Goal: Information Seeking & Learning: Find specific page/section

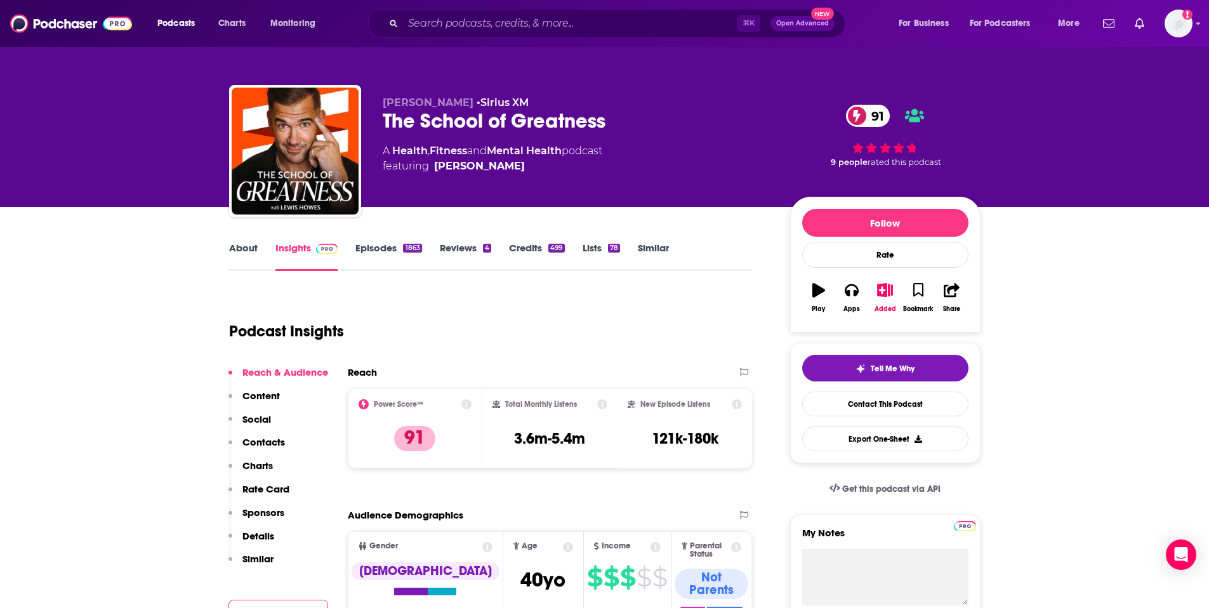
click at [548, 8] on div "Podcasts Charts Monitoring ⌘ K Open Advanced New For Business For Podcasters Mo…" at bounding box center [604, 23] width 1209 height 47
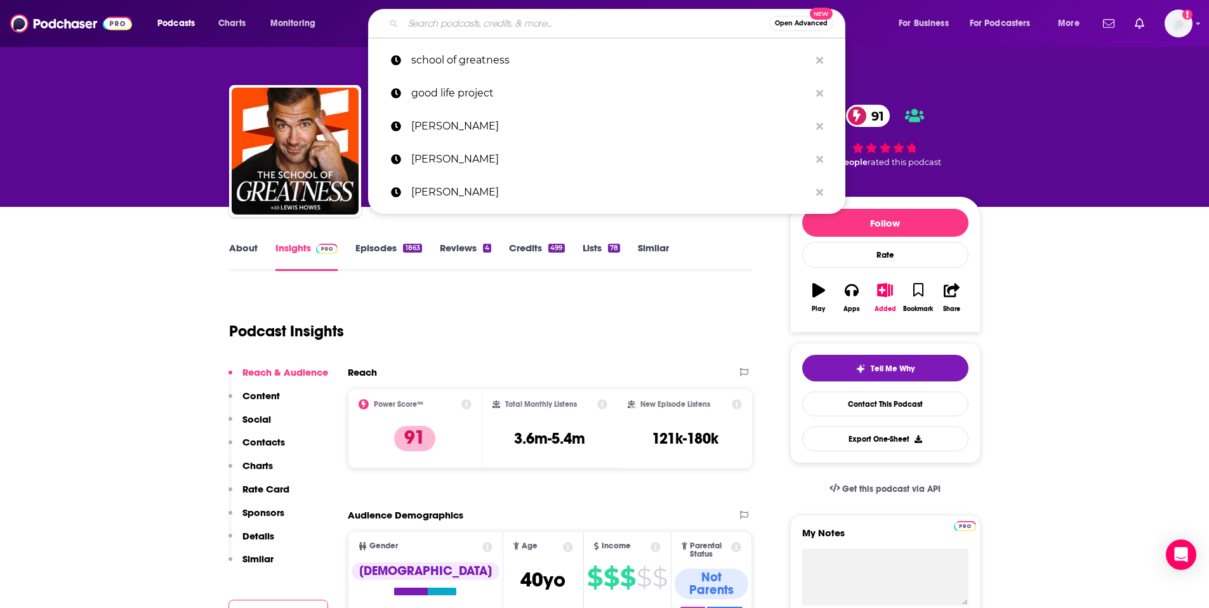
click at [534, 27] on input "Search podcasts, credits, & more..." at bounding box center [586, 23] width 366 height 20
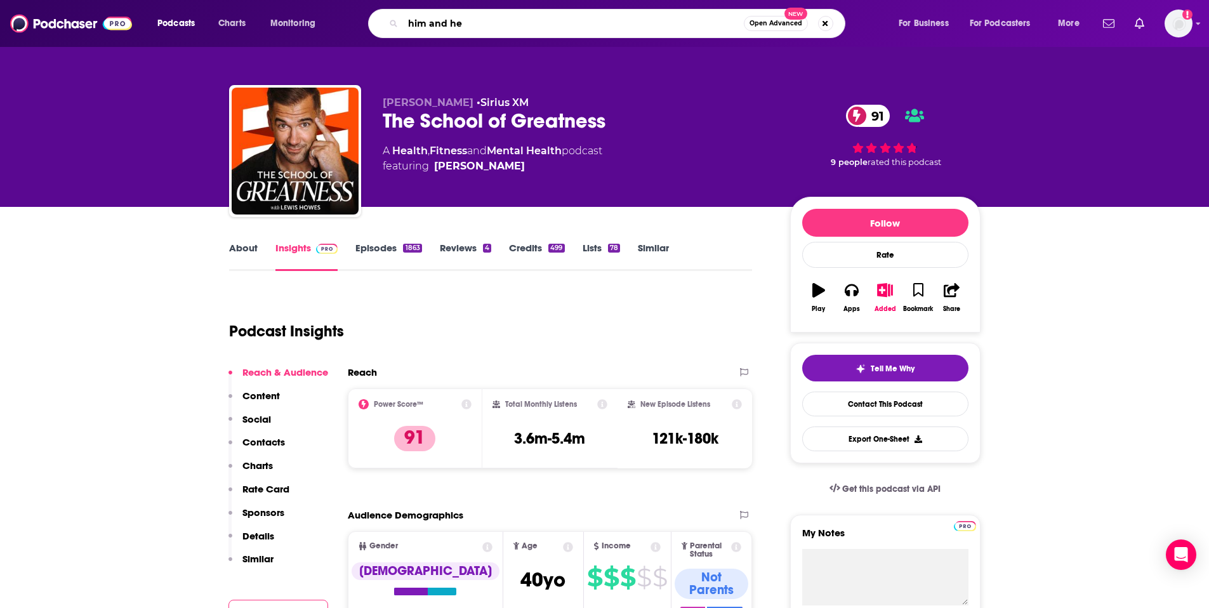
type input "him and her"
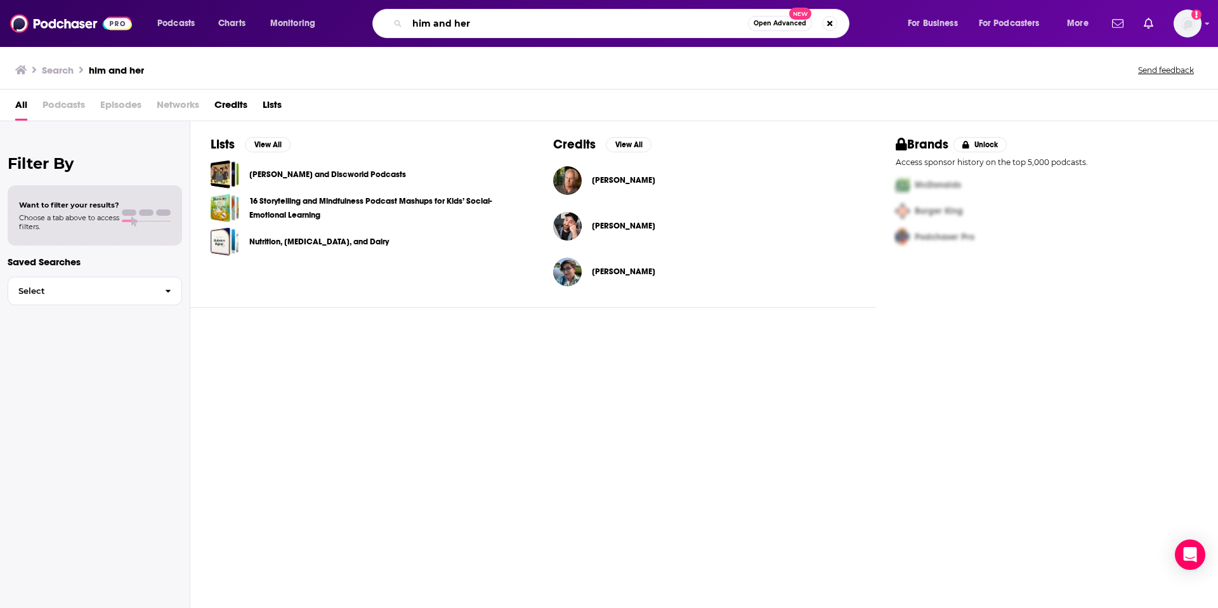
click at [435, 20] on input "him and her" at bounding box center [577, 23] width 341 height 20
type input "him & her"
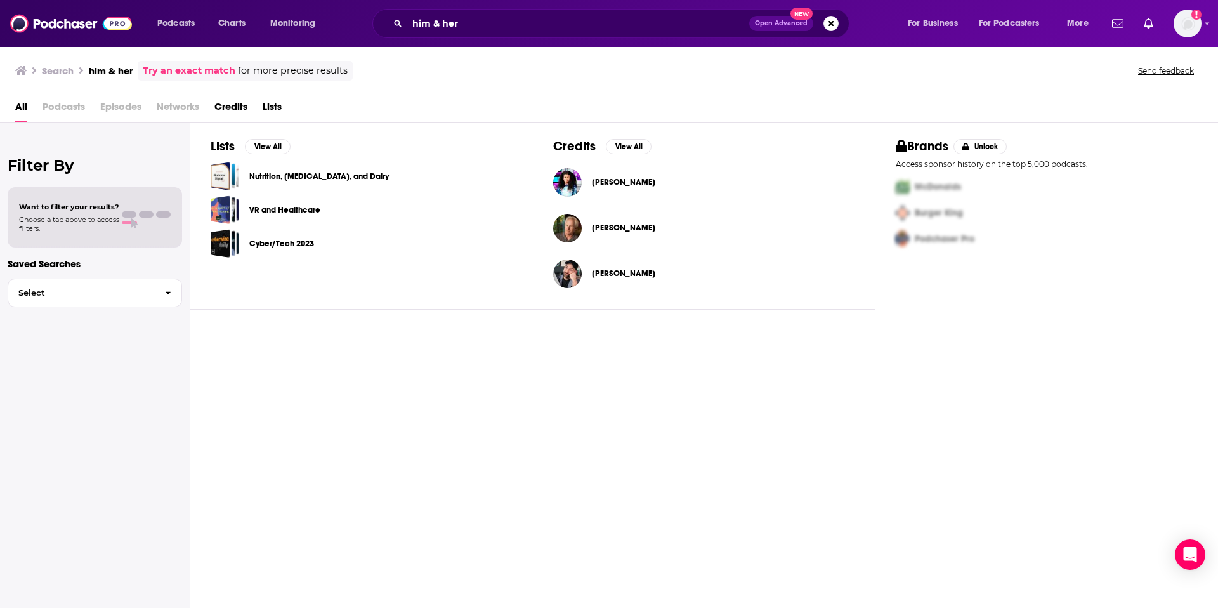
click at [218, 71] on link "Try an exact match" at bounding box center [189, 70] width 93 height 15
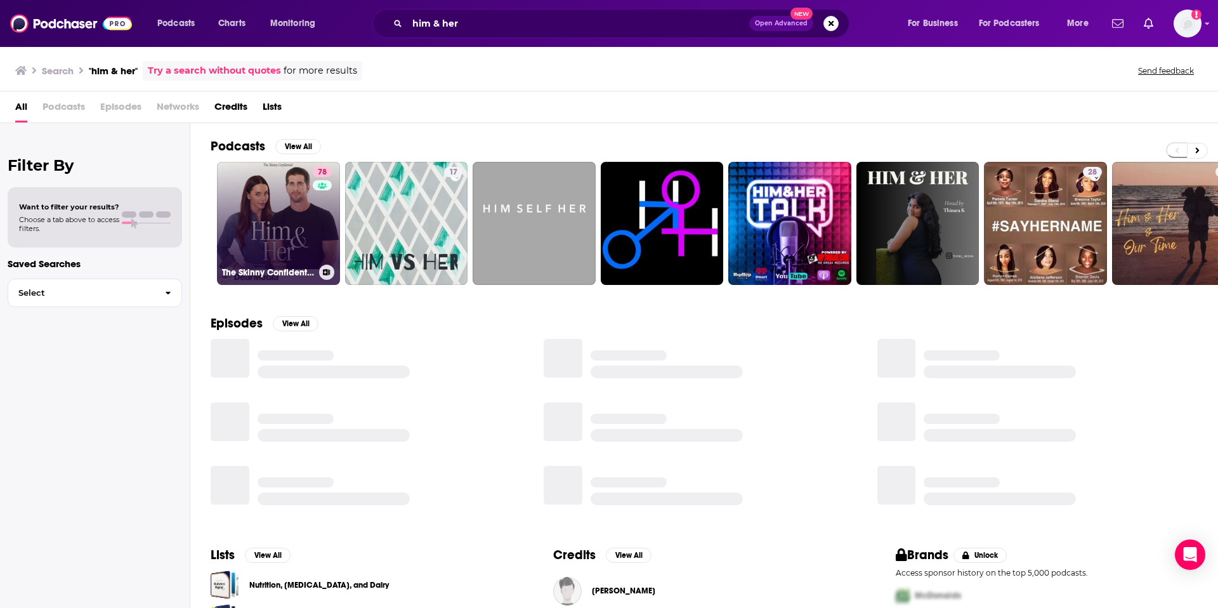
click at [261, 224] on link "78 The Skinny Confidential Him & Her Show" at bounding box center [278, 223] width 123 height 123
